Goal: Transaction & Acquisition: Subscribe to service/newsletter

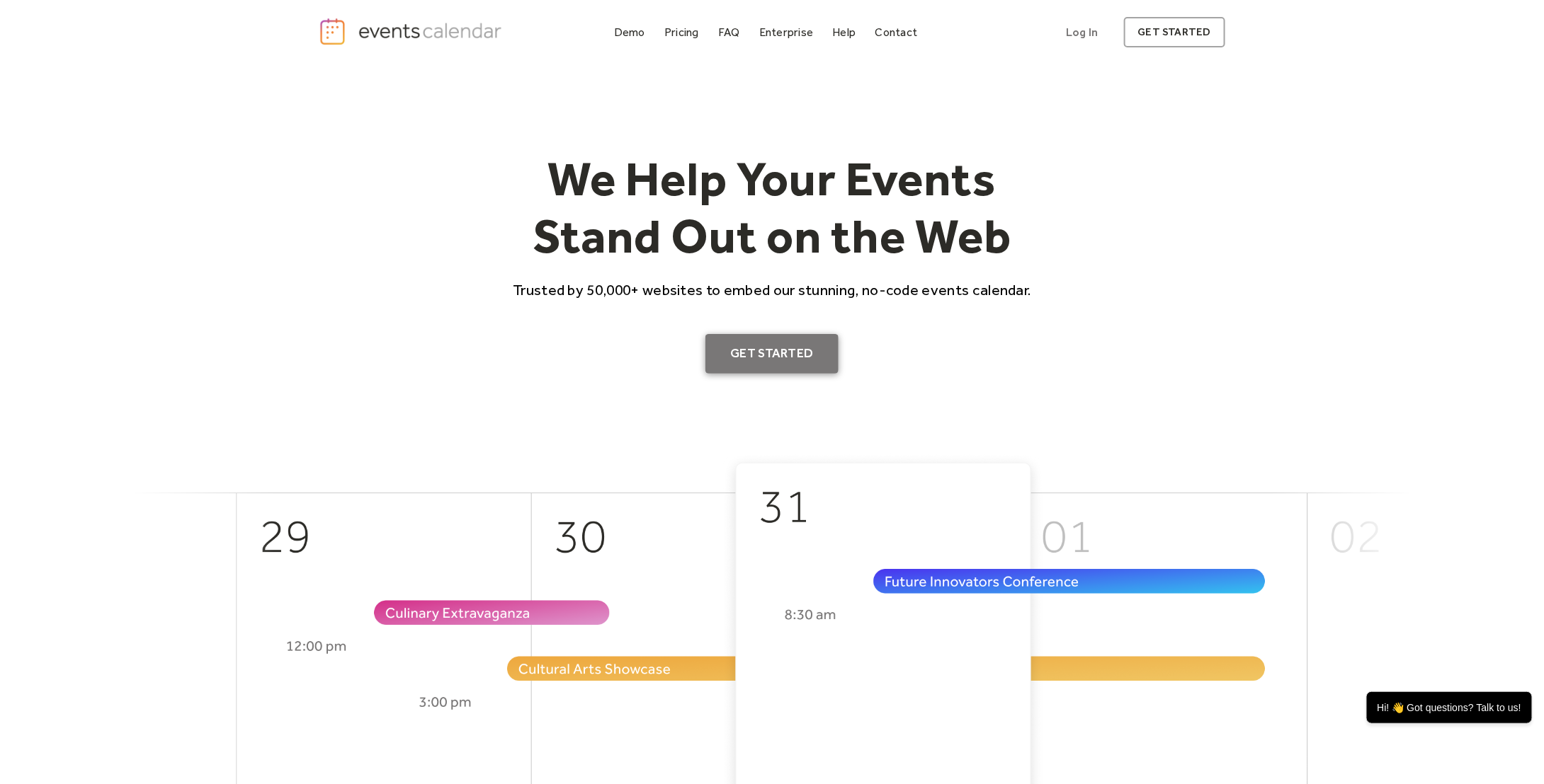
click at [805, 362] on link "Get Started" at bounding box center [772, 354] width 134 height 40
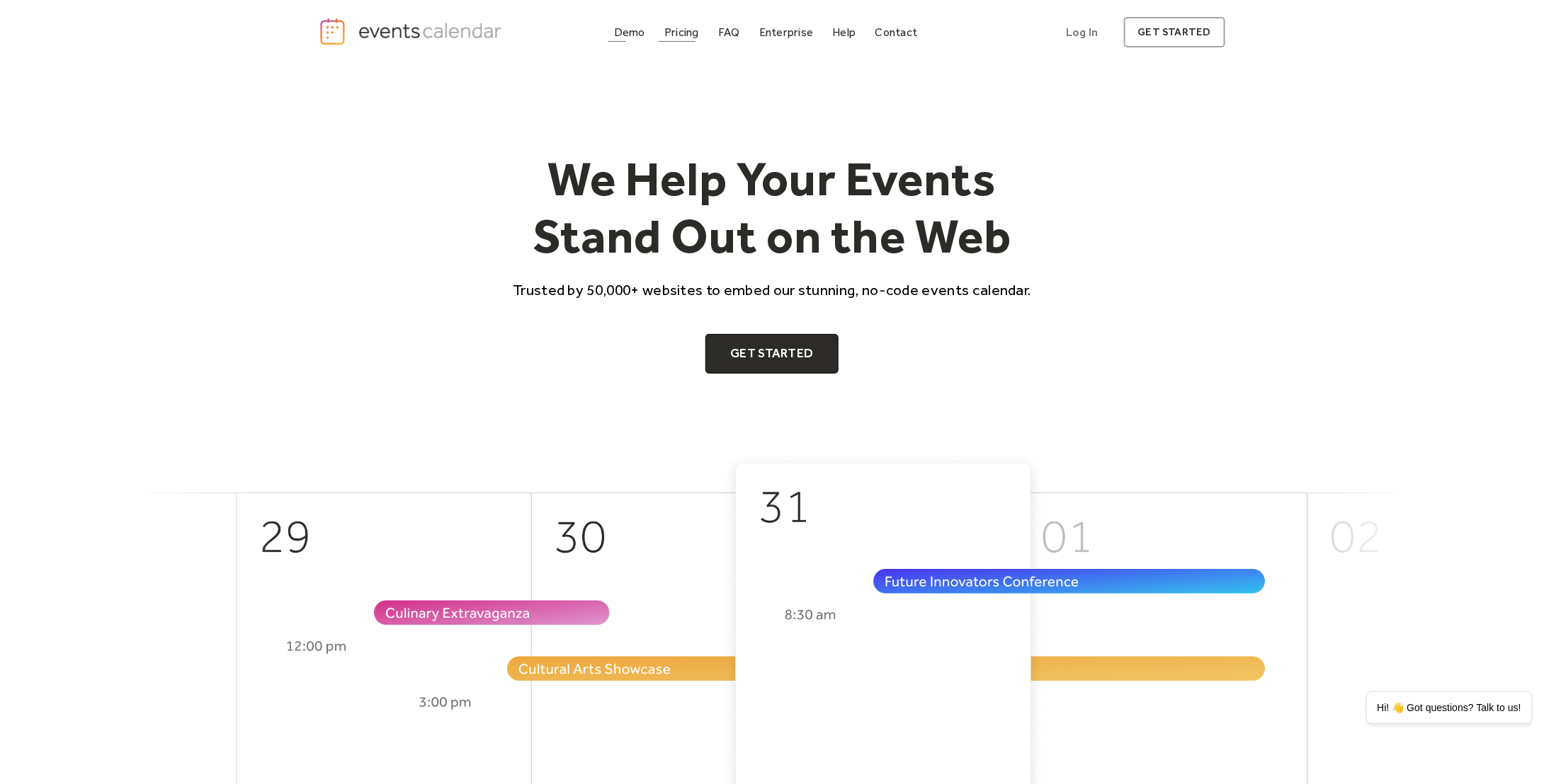
click at [686, 36] on div "Pricing" at bounding box center [682, 32] width 35 height 8
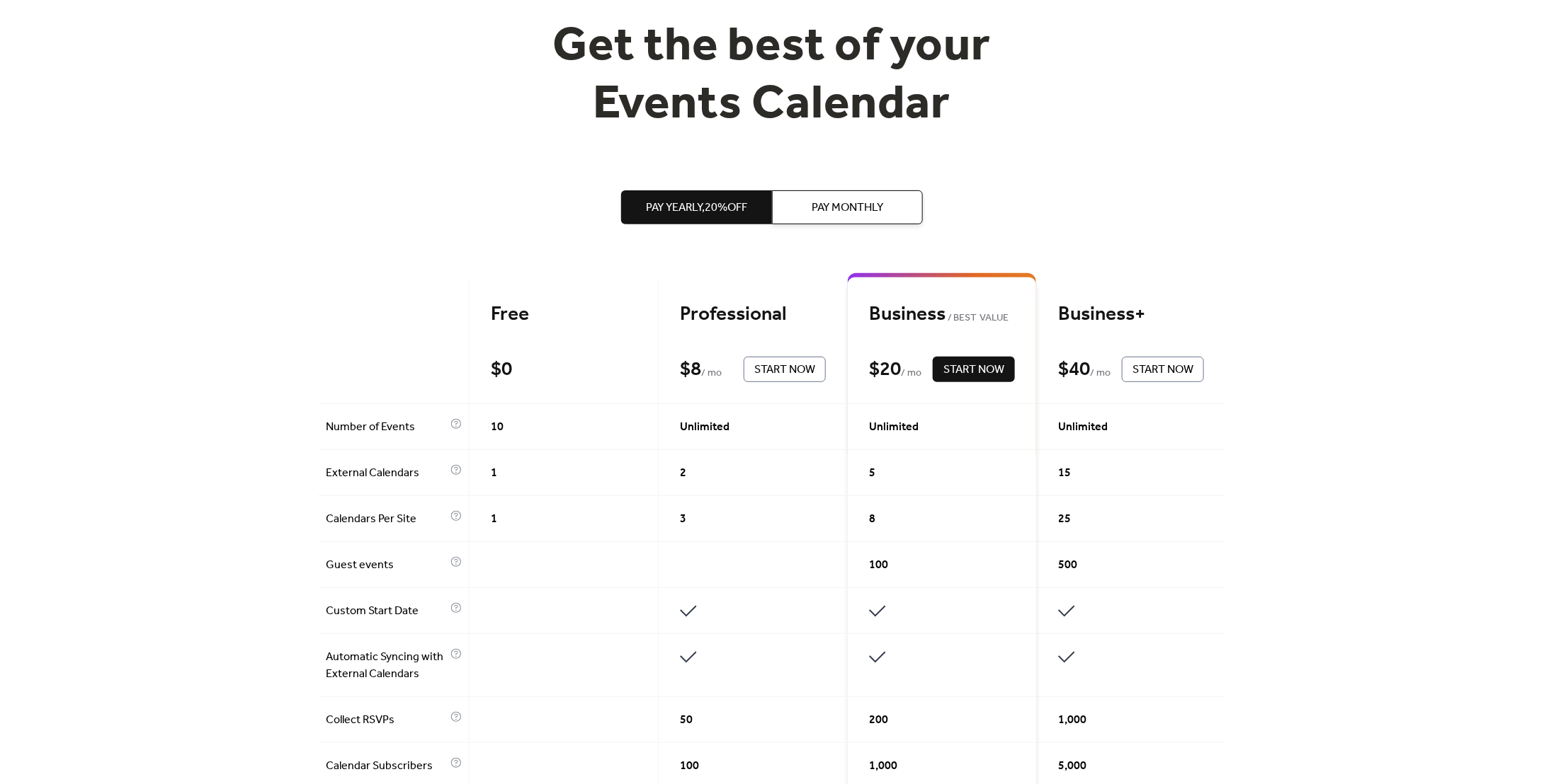
scroll to position [54, 0]
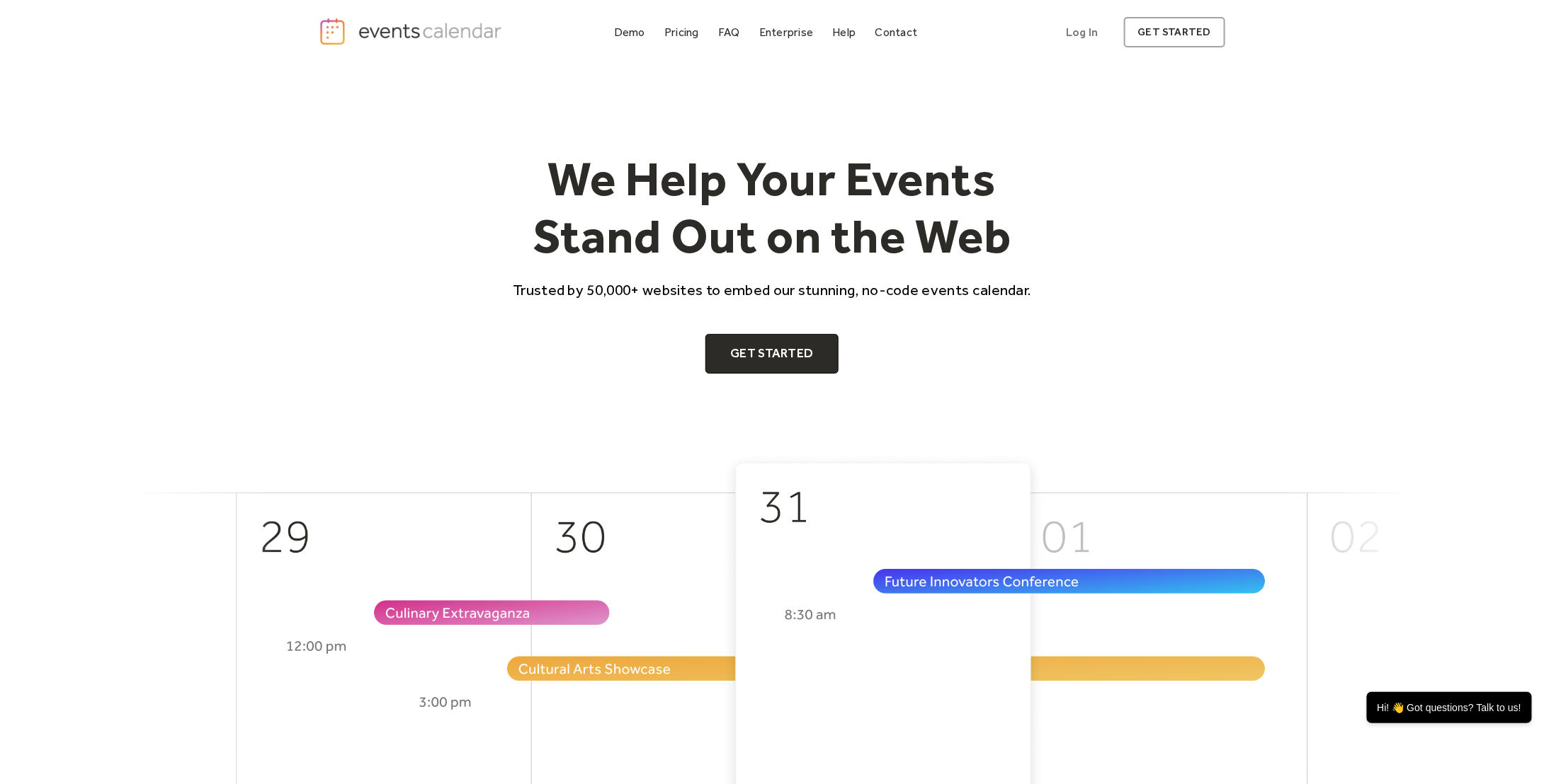
drag, startPoint x: 982, startPoint y: 75, endPoint x: 953, endPoint y: 138, distance: 69.4
